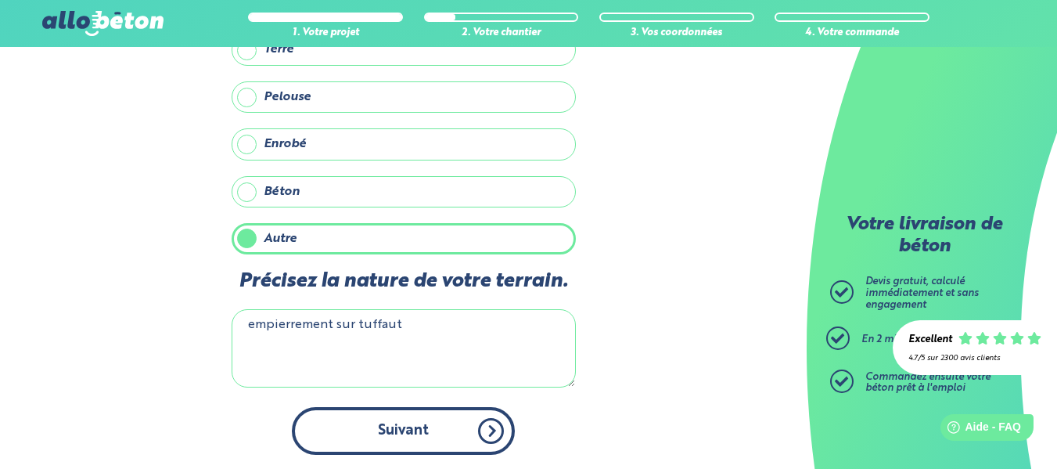
click at [408, 440] on button "Suivant" at bounding box center [403, 431] width 223 height 48
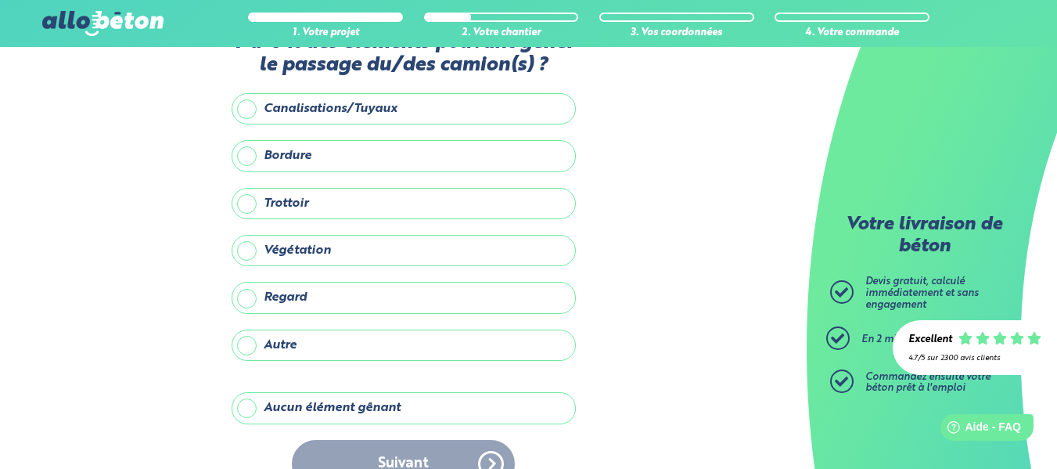
scroll to position [78, 0]
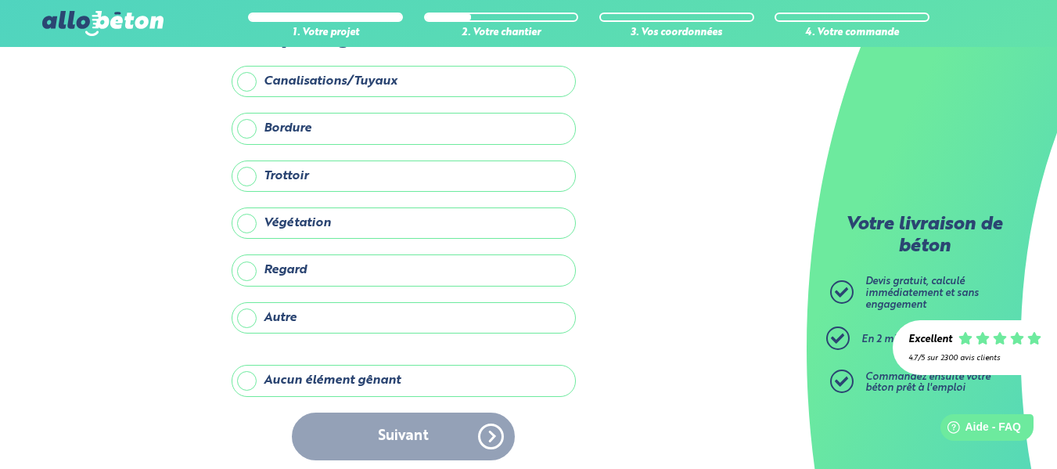
click at [246, 382] on label "Aucun élément gênant" at bounding box center [404, 380] width 344 height 31
click at [0, 0] on input "Aucun élément gênant" at bounding box center [0, 0] width 0 height 0
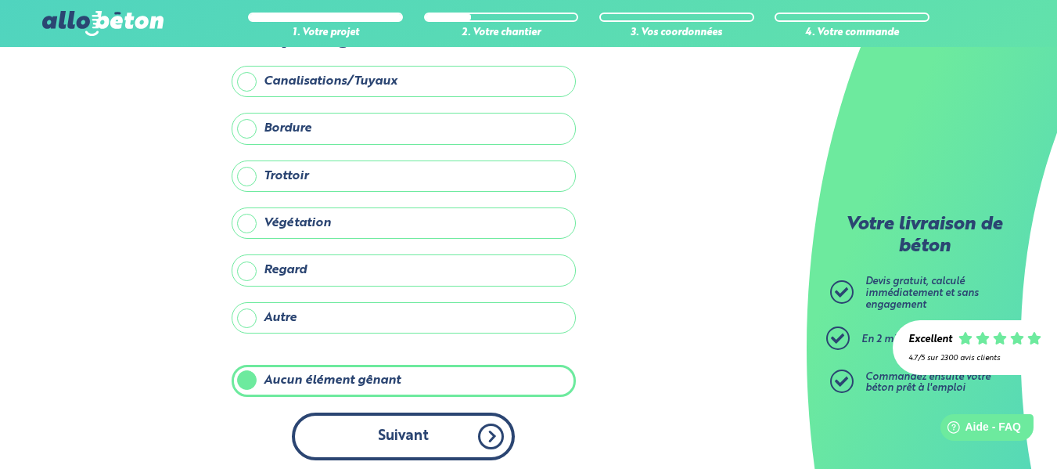
click at [371, 437] on button "Suivant" at bounding box center [403, 436] width 223 height 48
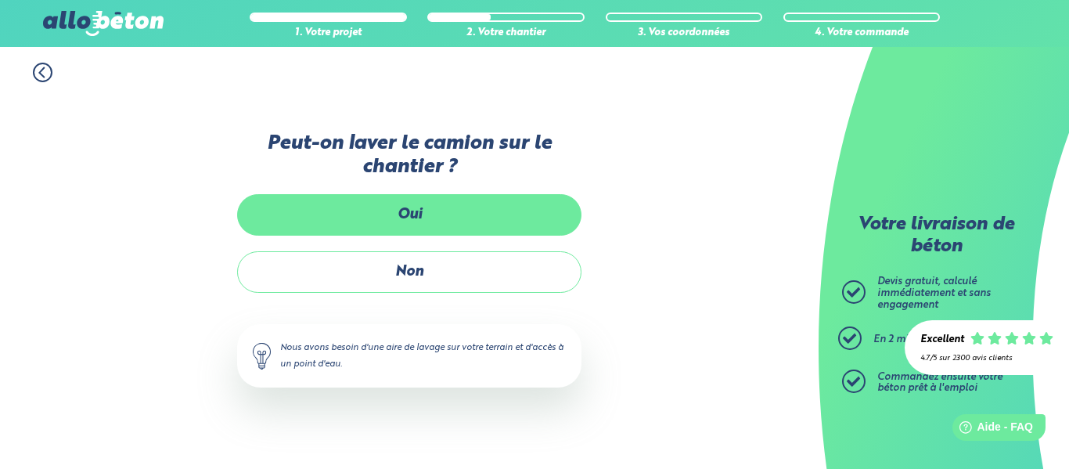
click at [388, 214] on label "Oui" at bounding box center [409, 214] width 344 height 41
click at [0, 0] on input "Oui" at bounding box center [0, 0] width 0 height 0
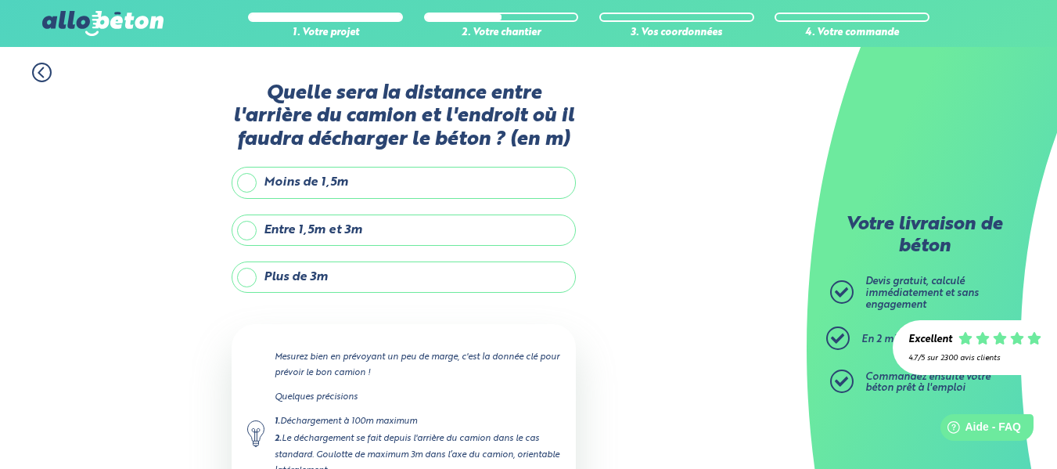
click at [247, 181] on label "Moins de 1,5m" at bounding box center [404, 182] width 344 height 31
click at [0, 0] on input "Moins de 1,5m" at bounding box center [0, 0] width 0 height 0
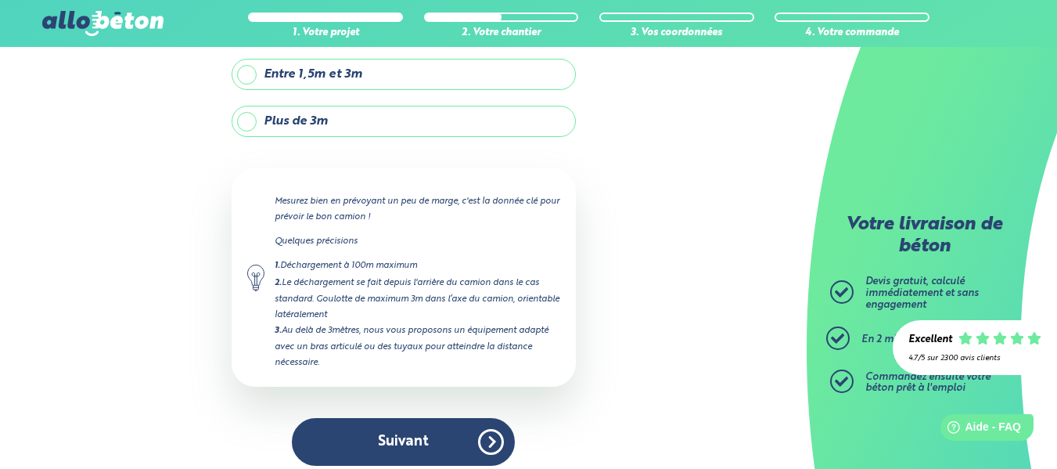
scroll to position [156, 0]
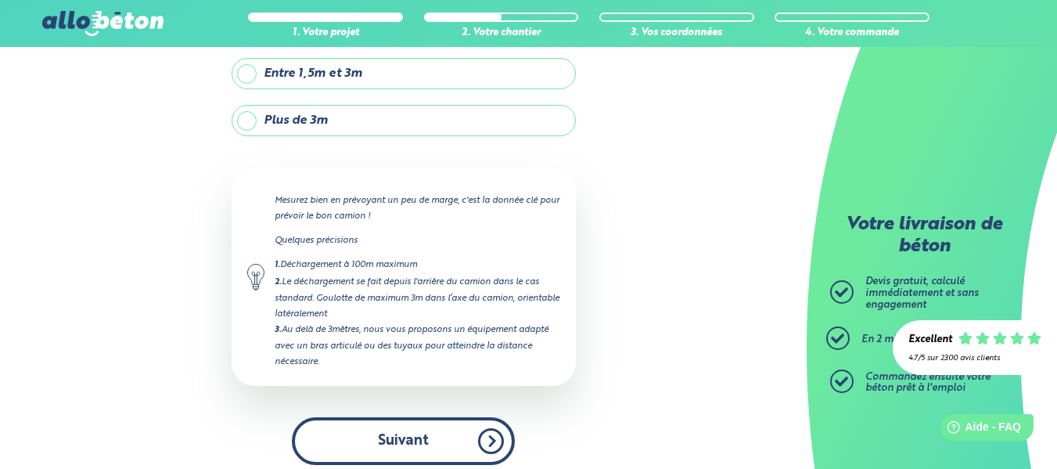
click at [369, 441] on button "Suivant" at bounding box center [403, 441] width 223 height 48
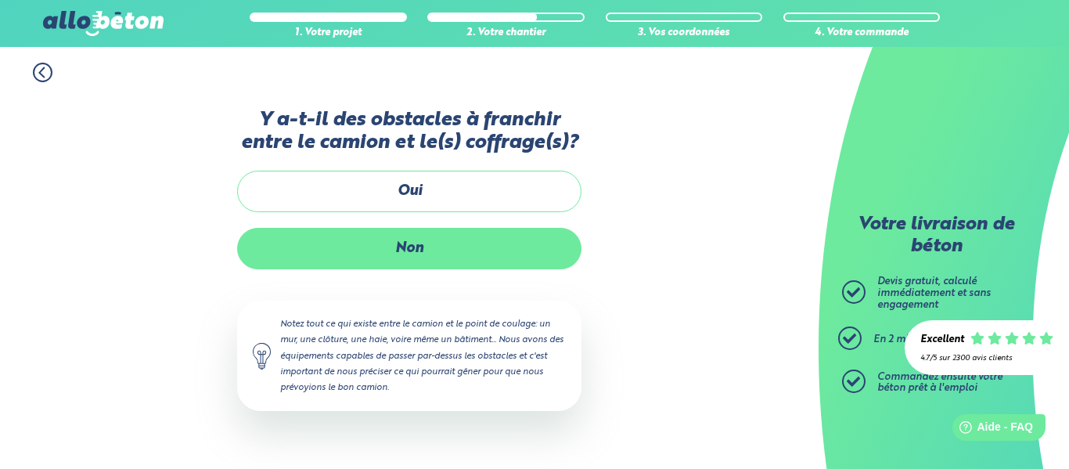
click at [371, 248] on label "Non" at bounding box center [409, 248] width 344 height 41
click at [0, 0] on input "Non" at bounding box center [0, 0] width 0 height 0
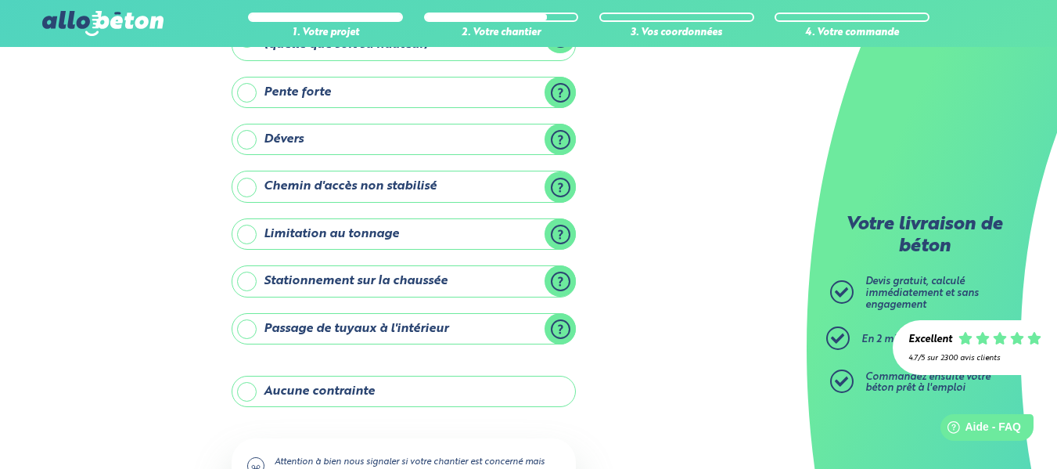
scroll to position [156, 0]
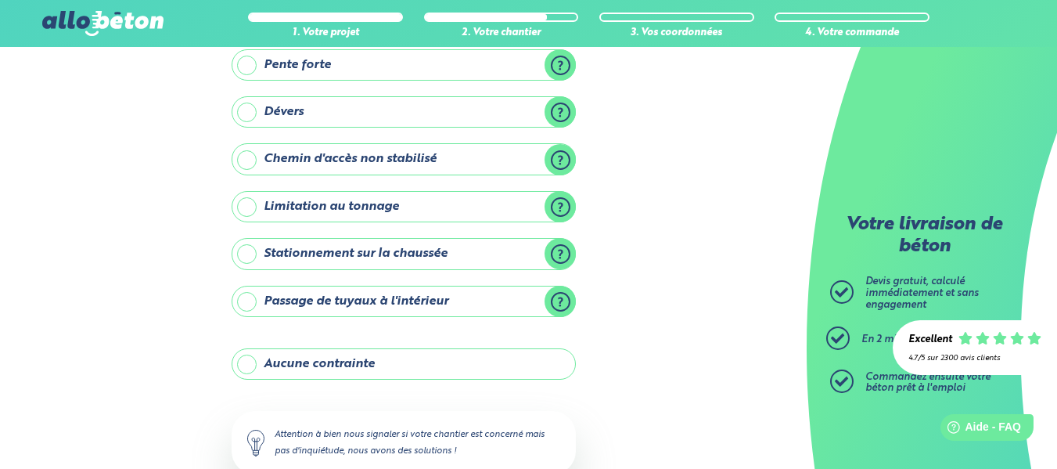
click at [250, 364] on label "Aucune contrainte" at bounding box center [404, 363] width 344 height 31
click at [0, 0] on input "Aucune contrainte" at bounding box center [0, 0] width 0 height 0
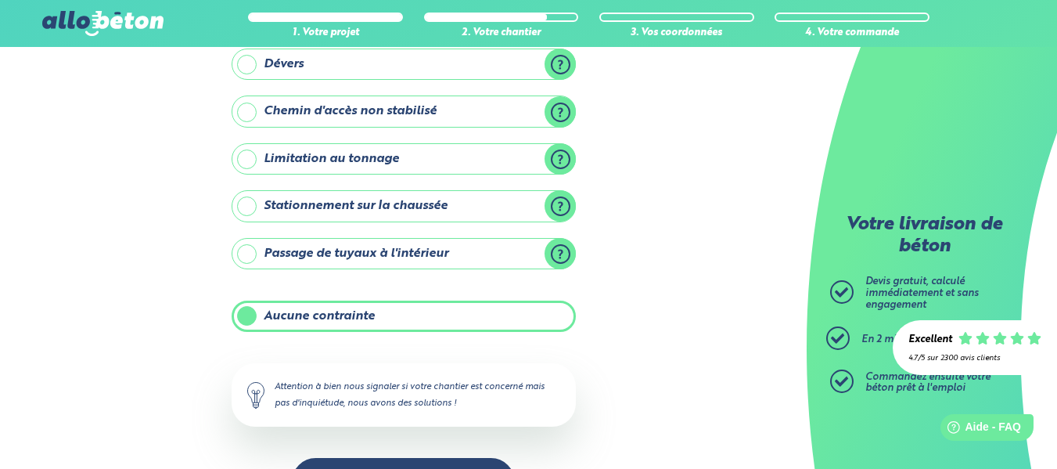
scroll to position [257, 0]
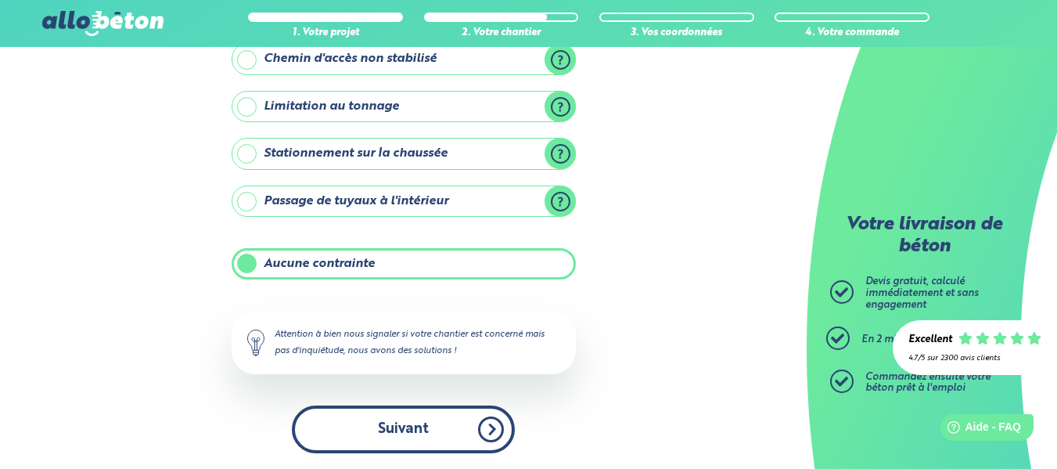
click at [373, 440] on button "Suivant" at bounding box center [403, 429] width 223 height 48
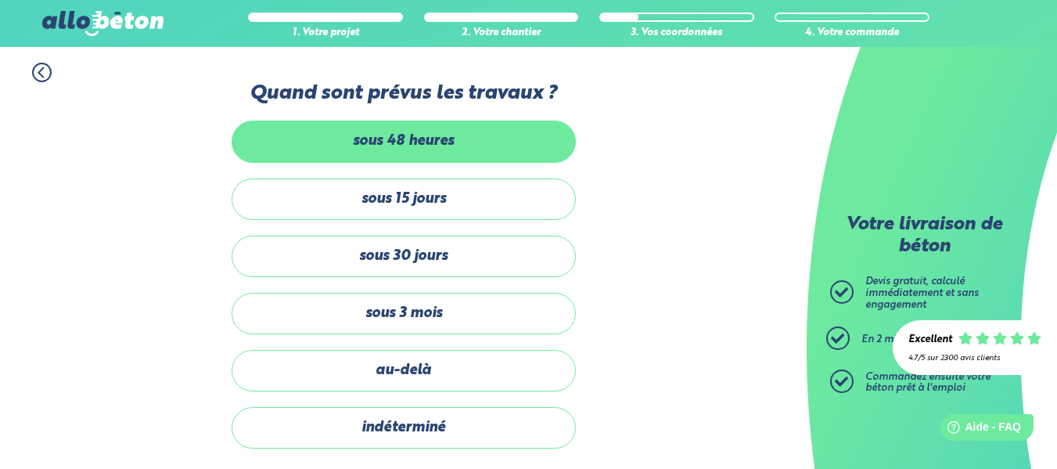
click at [306, 140] on label "sous 48 heures" at bounding box center [404, 141] width 344 height 41
click at [0, 0] on input "sous 48 heures" at bounding box center [0, 0] width 0 height 0
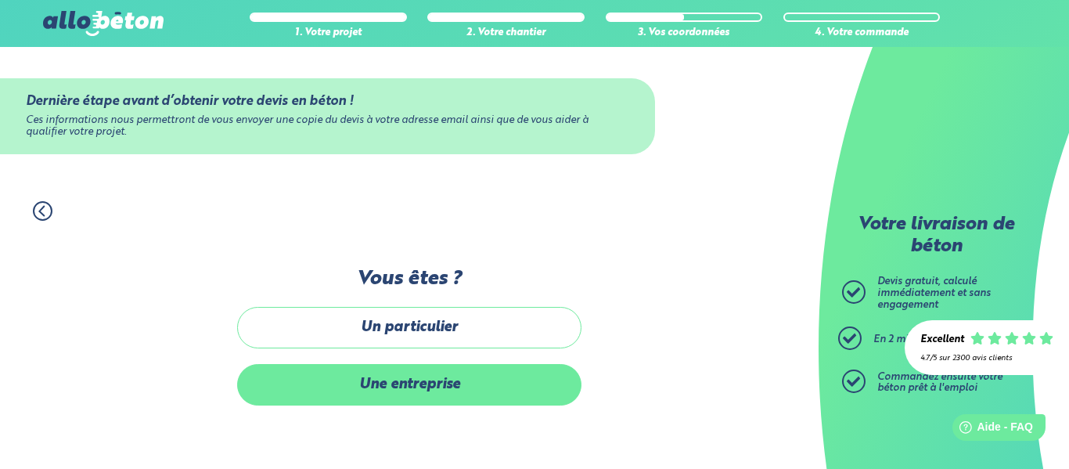
click at [294, 387] on label "Une entreprise" at bounding box center [409, 384] width 344 height 41
click at [0, 0] on input "Une entreprise" at bounding box center [0, 0] width 0 height 0
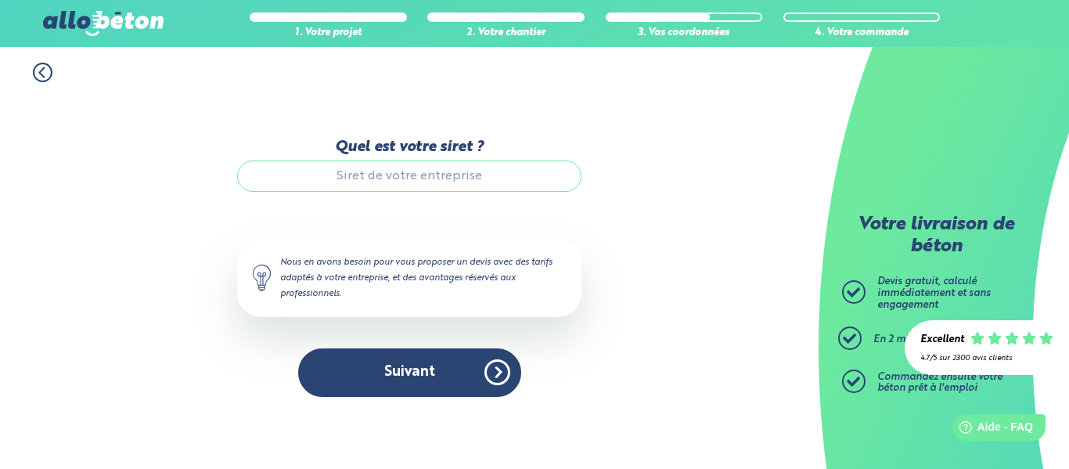
click at [45, 74] on icon at bounding box center [43, 73] width 20 height 20
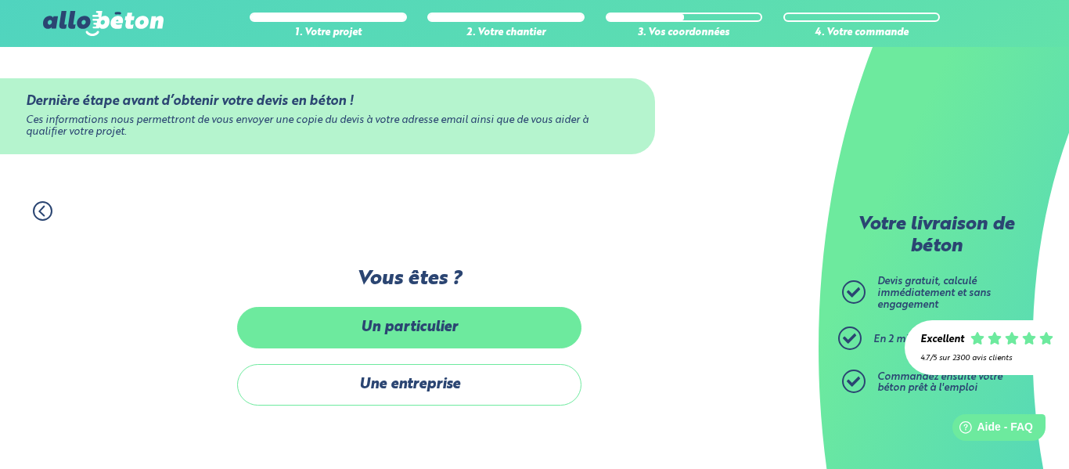
click at [292, 327] on label "Un particulier" at bounding box center [409, 327] width 344 height 41
click at [0, 0] on input "Un particulier" at bounding box center [0, 0] width 0 height 0
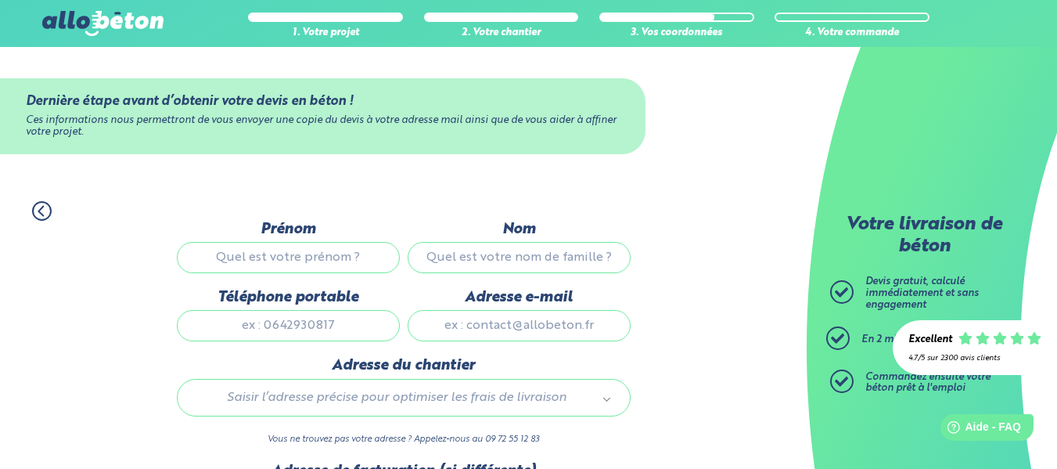
click at [206, 254] on input "Prénom" at bounding box center [288, 257] width 223 height 31
type input "[PERSON_NAME]"
type input "LE DOARÉ"
type input "0672416384"
type input "[EMAIL_ADDRESS][DOMAIN_NAME]"
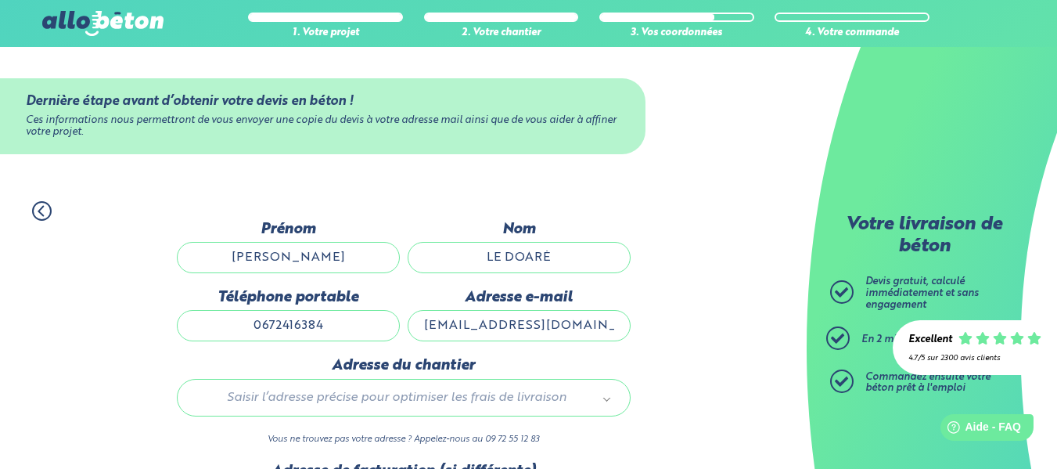
type input "[STREET_ADDRESS]"
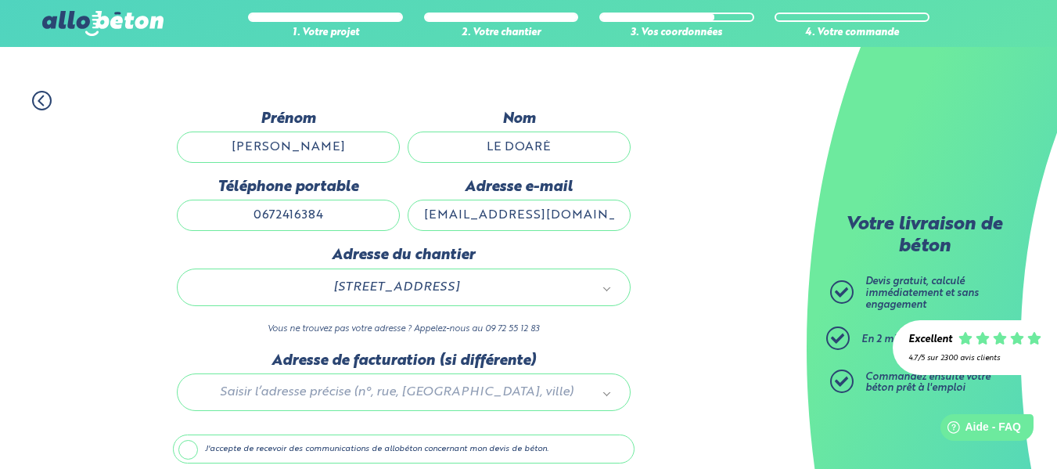
scroll to position [156, 0]
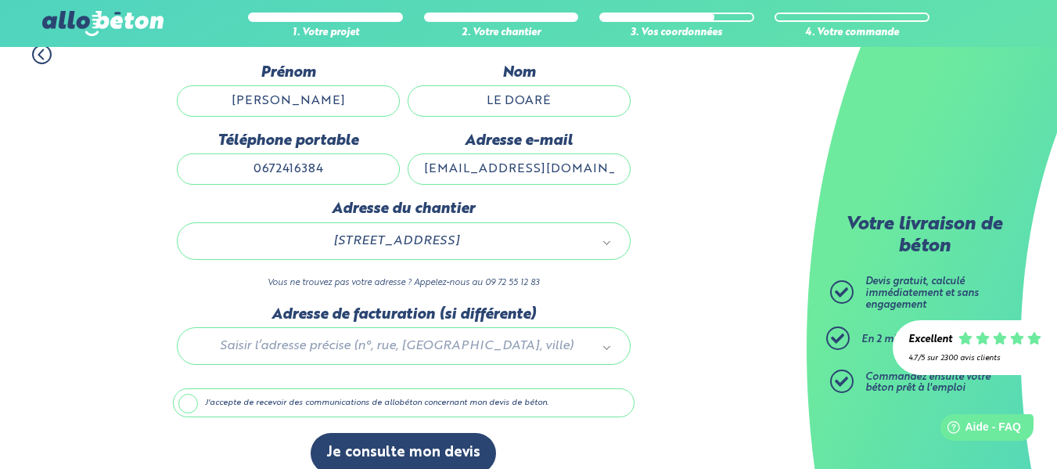
click at [236, 347] on div at bounding box center [404, 343] width 462 height 74
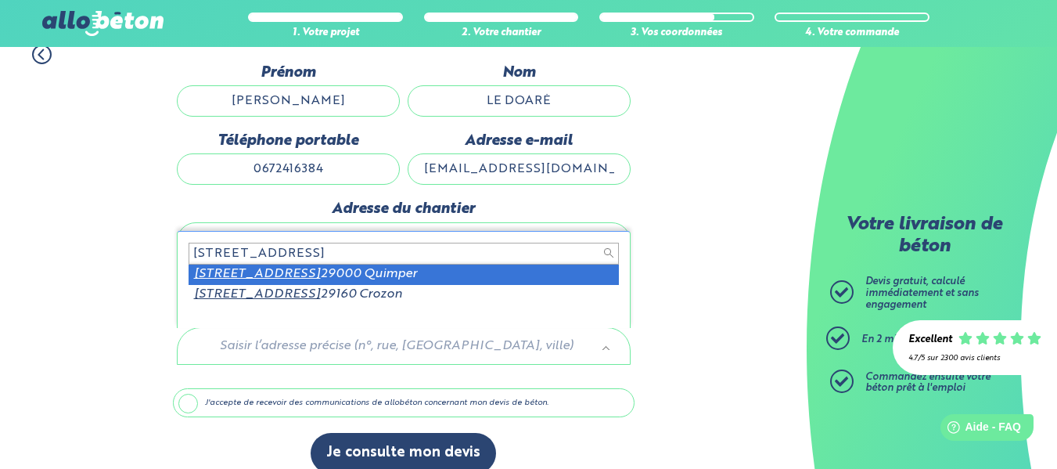
type input "[STREET_ADDRESS]"
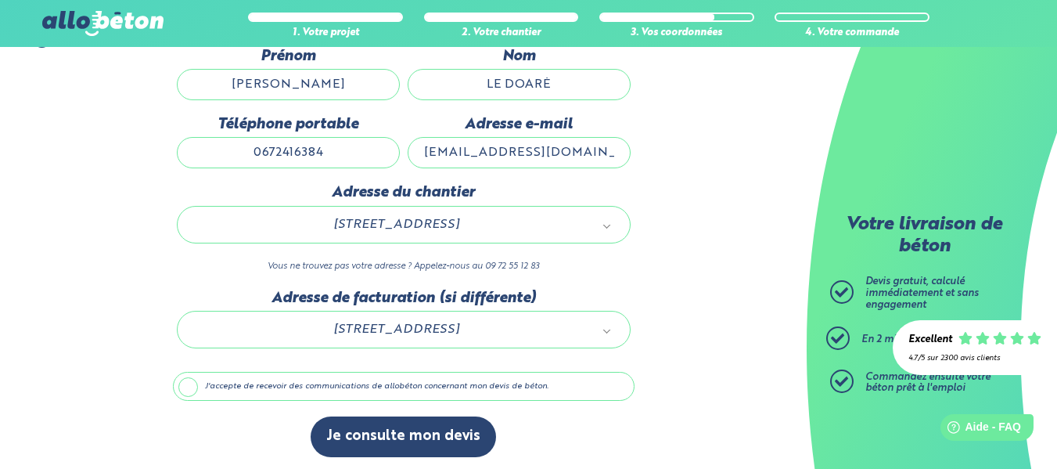
scroll to position [177, 0]
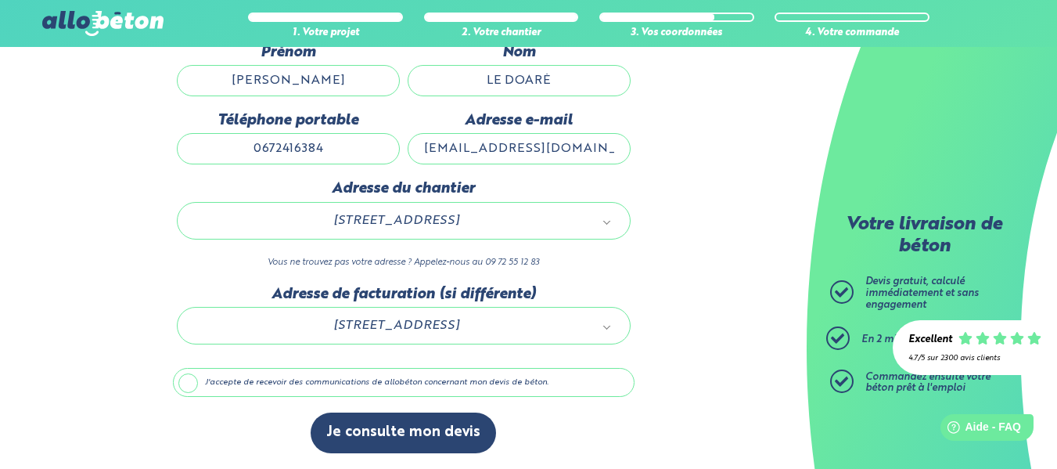
click at [191, 386] on label "J'accepte de recevoir des communications de allobéton concernant mon devis de b…" at bounding box center [404, 383] width 462 height 30
click at [0, 0] on input "J'accepte de recevoir des communications de allobéton concernant mon devis de b…" at bounding box center [0, 0] width 0 height 0
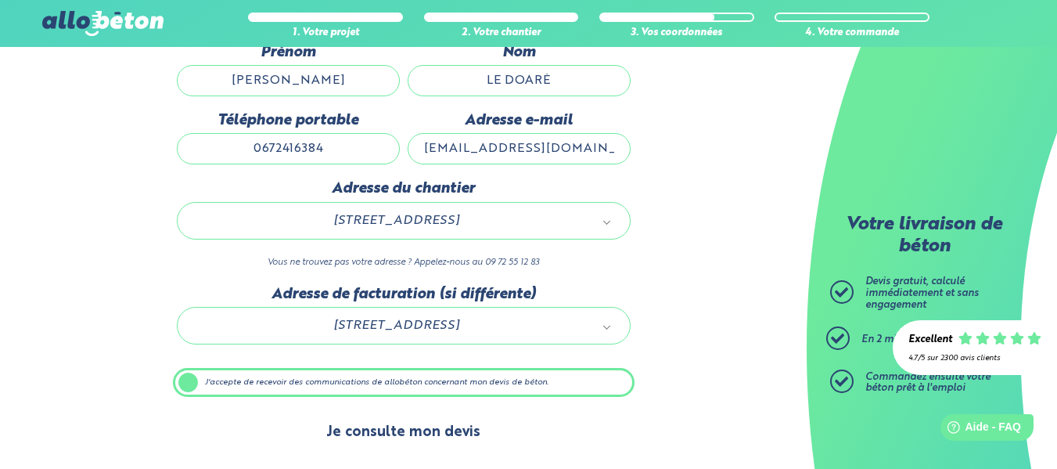
click at [364, 434] on button "Je consulte mon devis" at bounding box center [403, 432] width 185 height 40
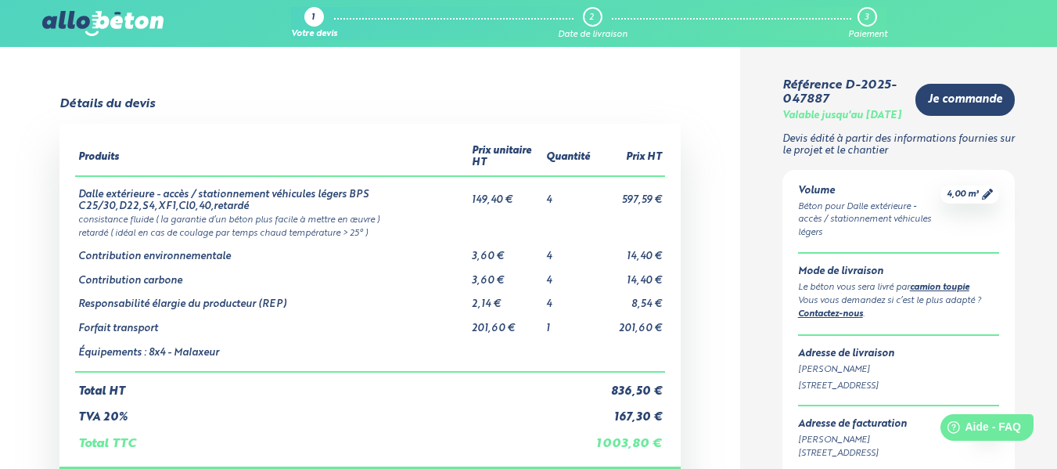
click at [842, 391] on div "1 Rue de Kerbasguen, 29000 Quimper, France" at bounding box center [898, 386] width 201 height 13
click at [843, 393] on div "1 Rue de Kerbasguen, 29000 Quimper, France" at bounding box center [898, 386] width 201 height 13
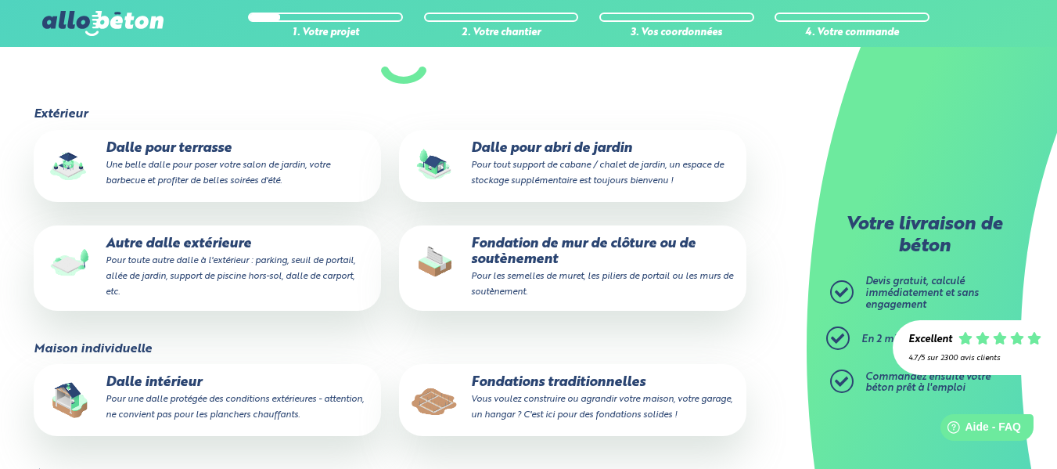
click at [458, 18] on div at bounding box center [501, 17] width 155 height 9
